Goal: Task Accomplishment & Management: Manage account settings

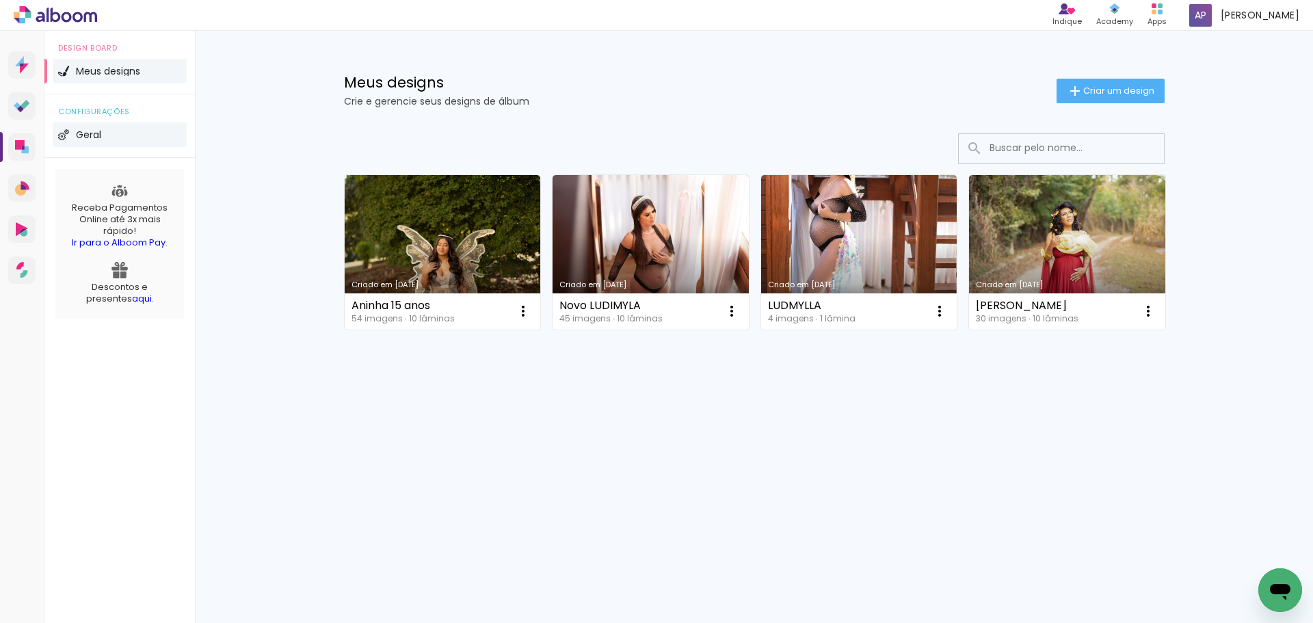
click at [76, 134] on span "Geral" at bounding box center [88, 135] width 25 height 10
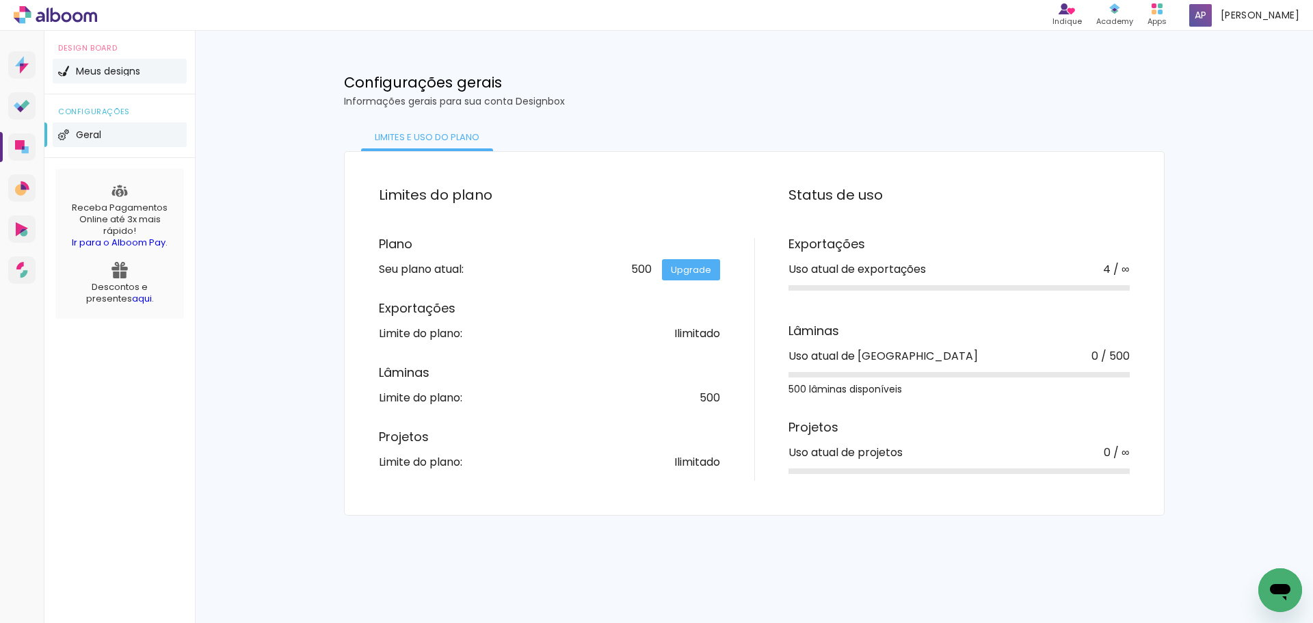
click at [100, 75] on span "Meus designs" at bounding box center [108, 71] width 64 height 10
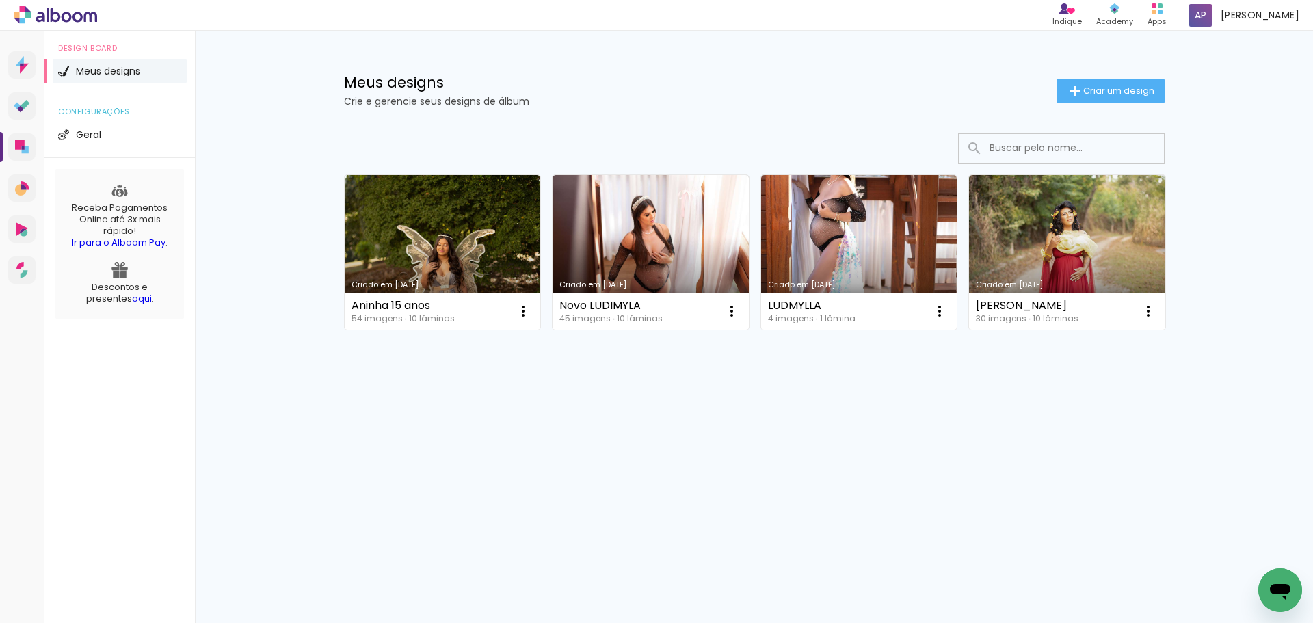
drag, startPoint x: 320, startPoint y: 83, endPoint x: 280, endPoint y: 73, distance: 41.5
click at [280, 73] on div "Meus designs Crie e gerencie seus designs de álbum Criar um design Criado em [D…" at bounding box center [754, 244] width 1118 height 427
click at [23, 149] on icon at bounding box center [23, 147] width 3 height 3
click at [28, 72] on icon at bounding box center [22, 65] width 14 height 18
